Goal: Find specific page/section: Find specific page/section

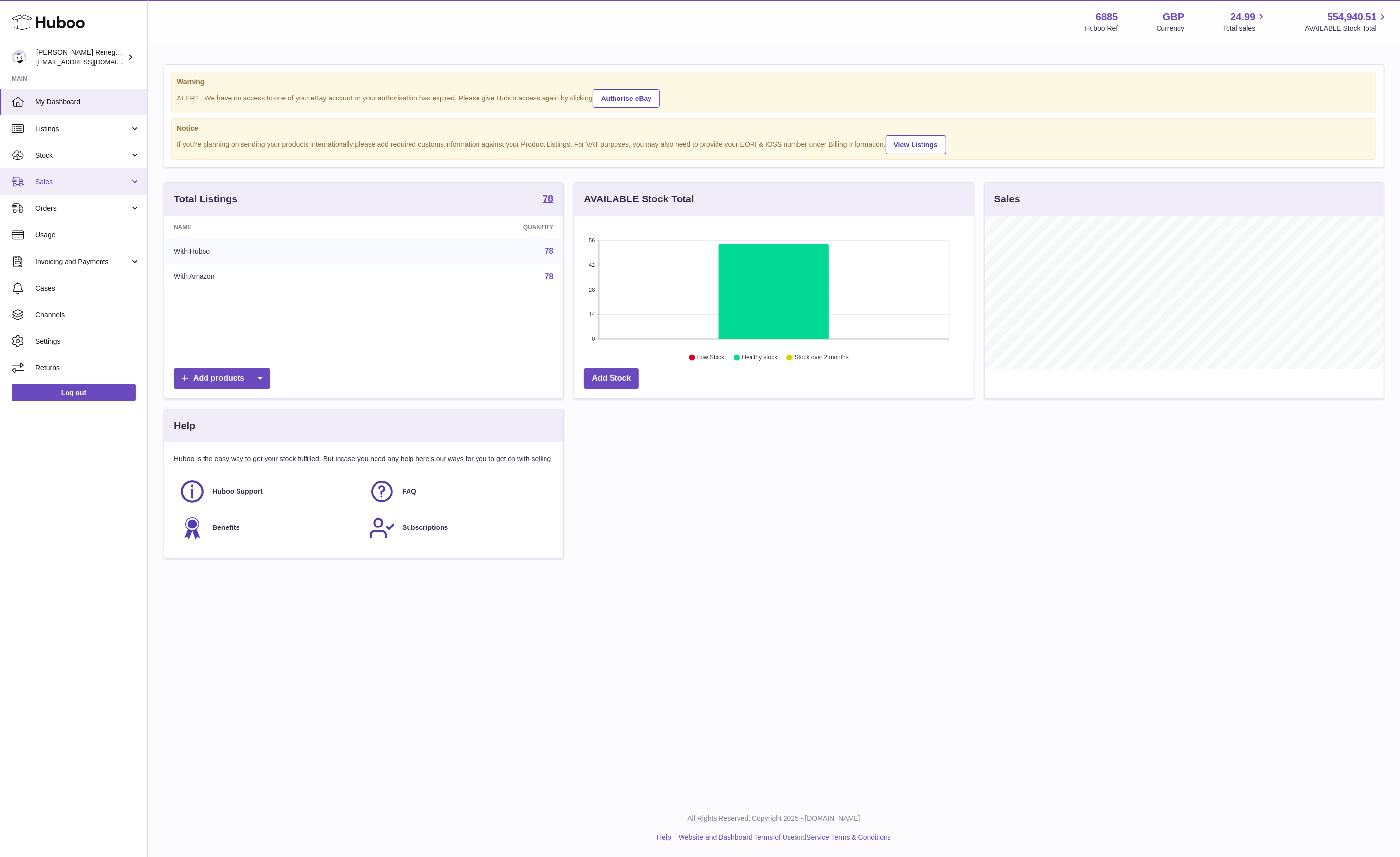
scroll to position [154, 399]
click at [83, 204] on span "Orders" at bounding box center [82, 208] width 94 height 9
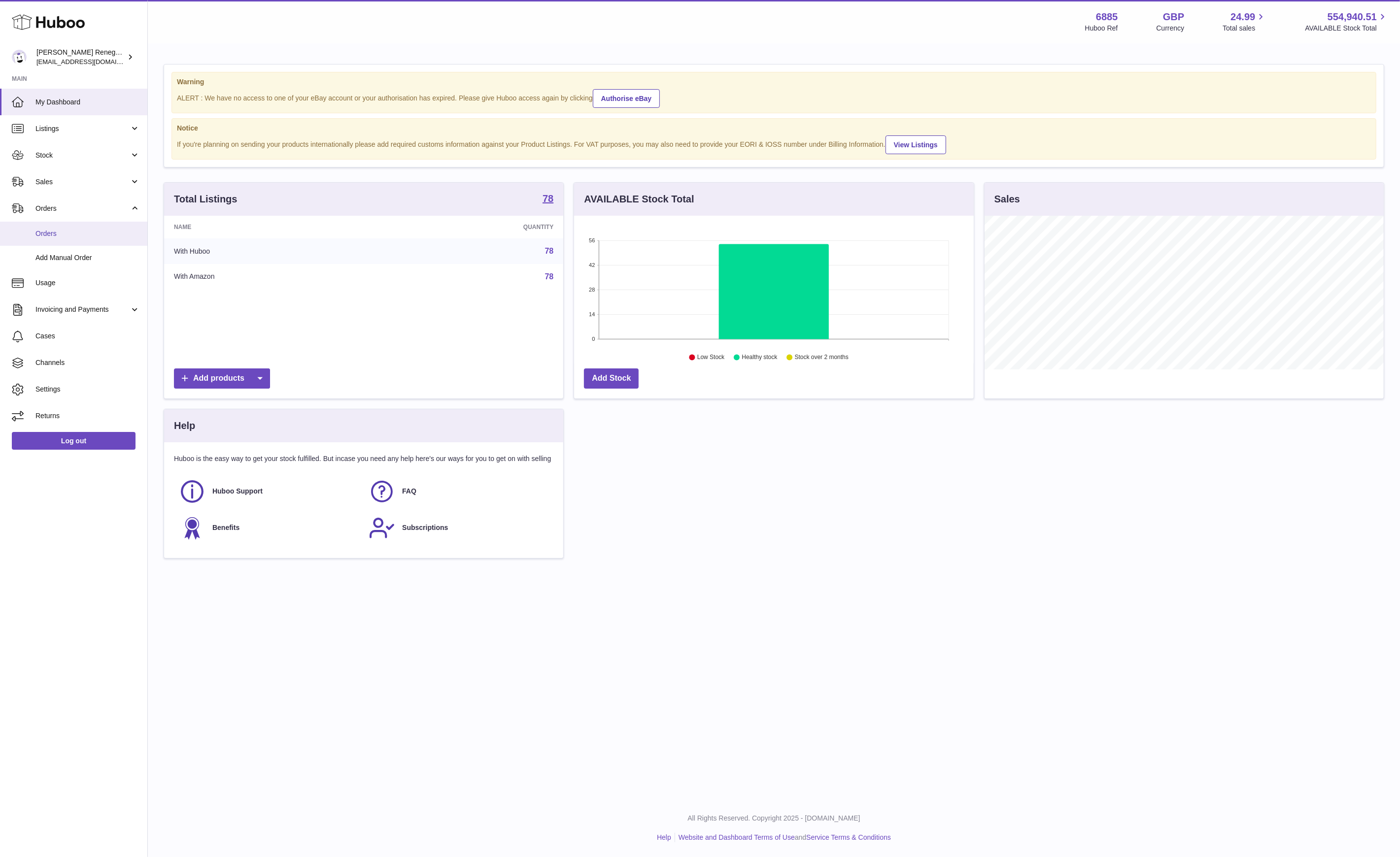
click at [66, 229] on span "Orders" at bounding box center [88, 233] width 105 height 9
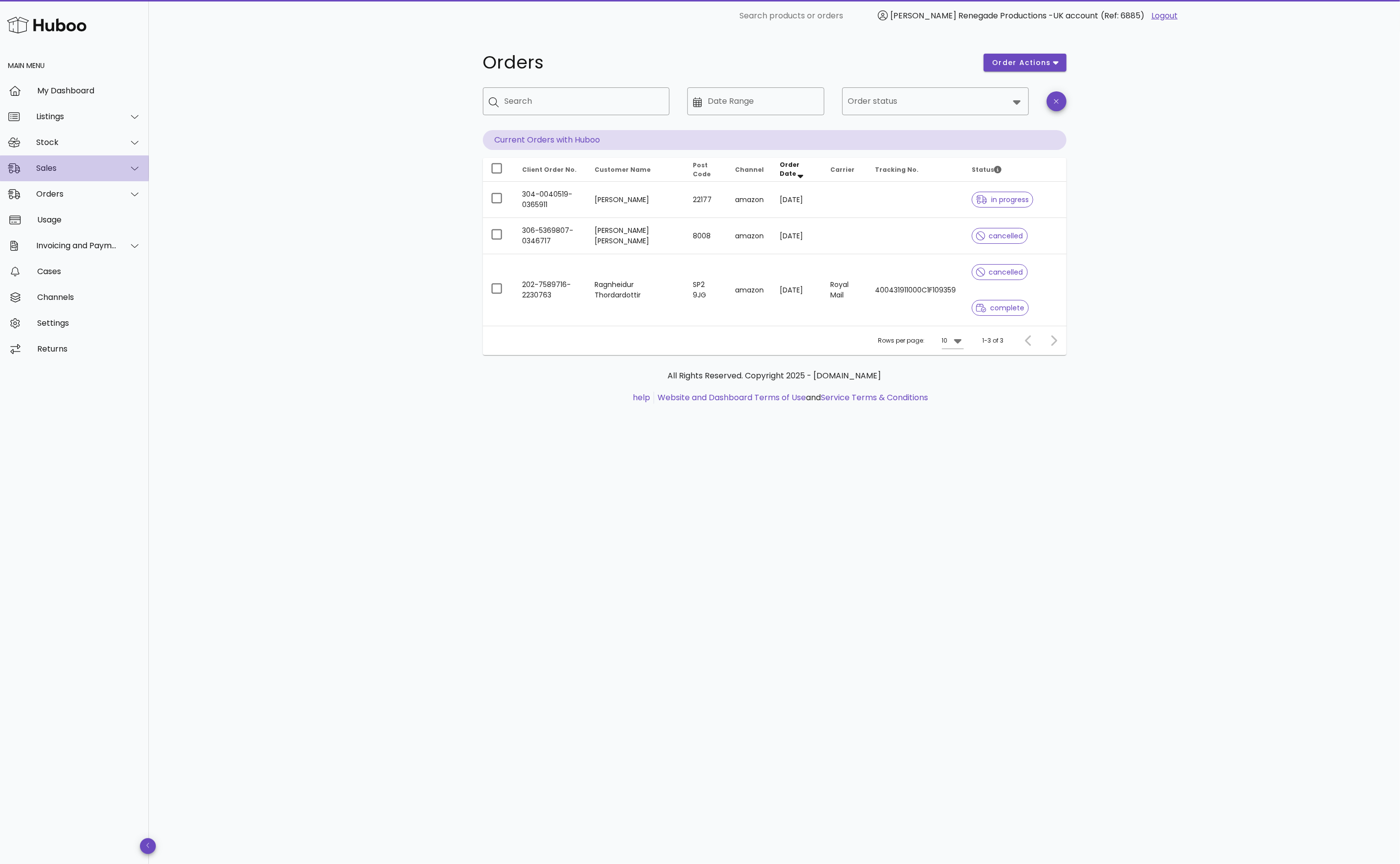
click at [120, 168] on div at bounding box center [129, 168] width 24 height 25
click at [67, 199] on div "Sales" at bounding box center [88, 193] width 105 height 21
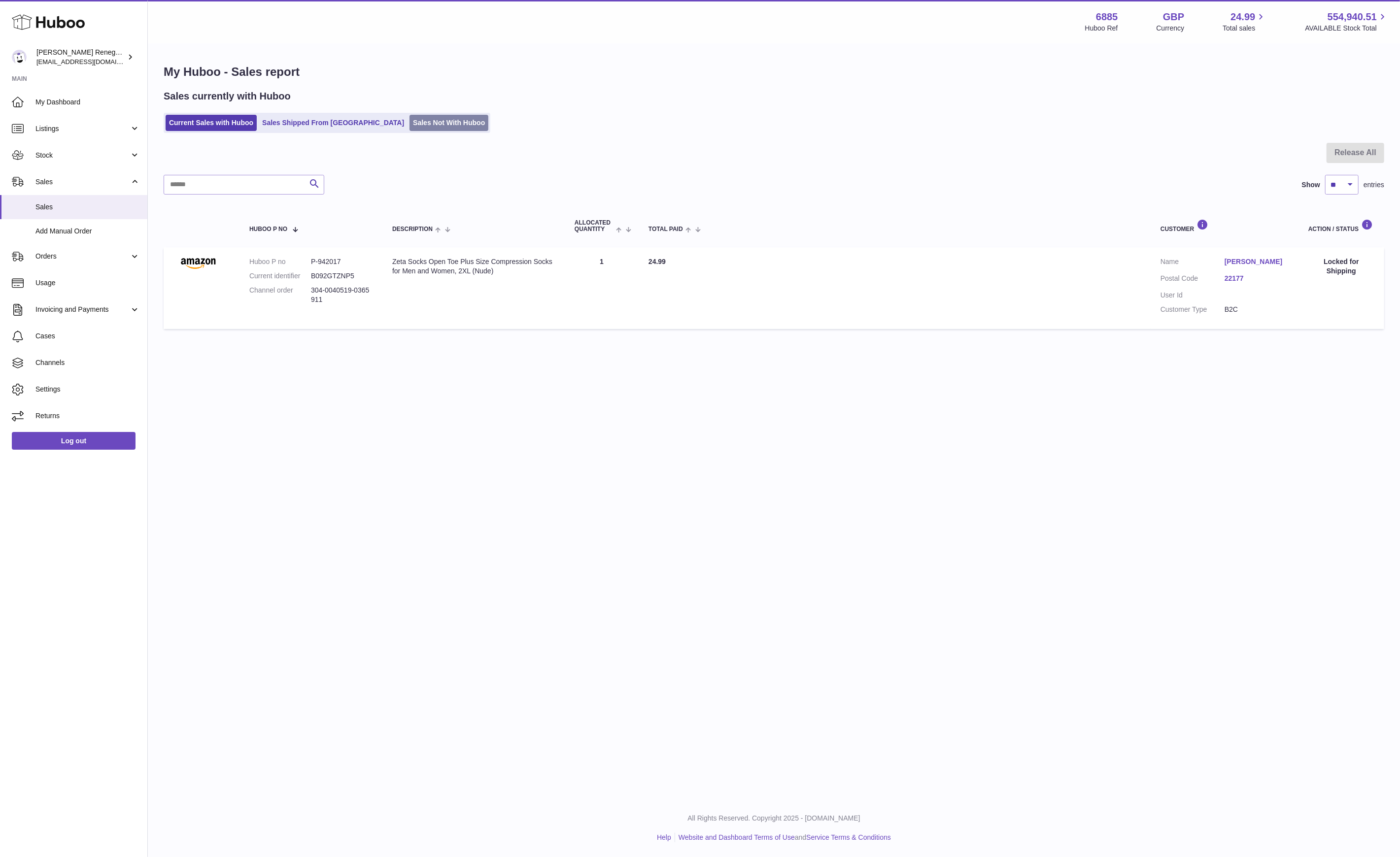
click at [410, 127] on link "Sales Not With Huboo" at bounding box center [449, 123] width 79 height 16
